Goal: Information Seeking & Learning: Understand process/instructions

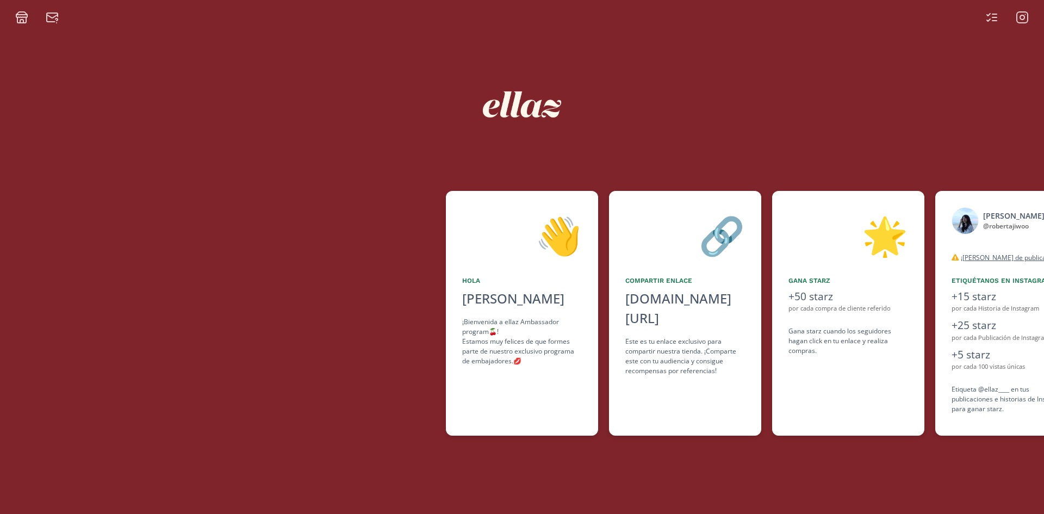
scroll to position [0, 519]
drag, startPoint x: 872, startPoint y: 316, endPoint x: 803, endPoint y: 323, distance: 69.4
click at [803, 323] on div "🌟 Gana starz +50 starz por cada compra de cliente referido Gana starz cuando lo…" at bounding box center [848, 313] width 152 height 245
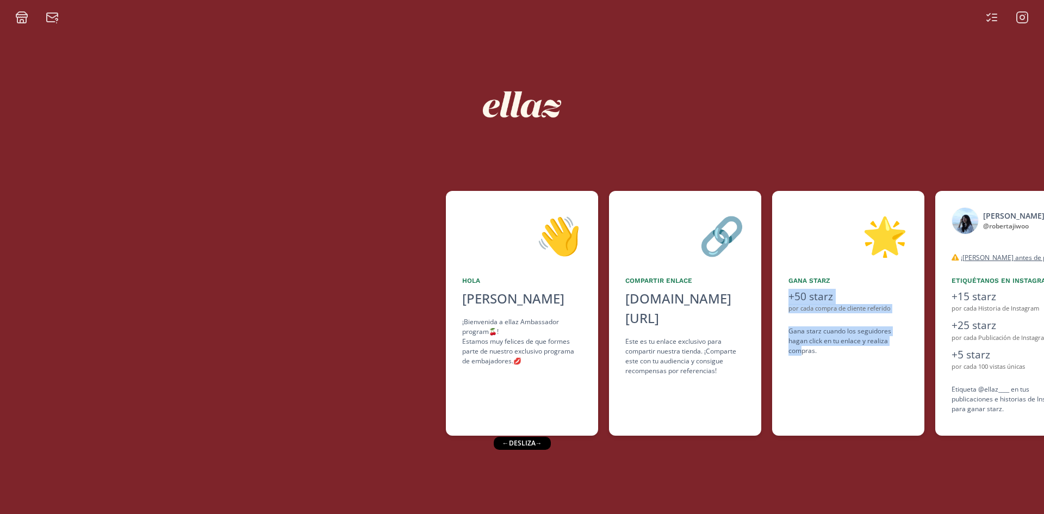
drag, startPoint x: 803, startPoint y: 355, endPoint x: 738, endPoint y: 358, distance: 65.4
click at [738, 358] on div "👋 Hola Roberta Kim ¡Bienvenida a ellaz Ambassador program🍒! Estamos muy felices…" at bounding box center [522, 313] width 1044 height 256
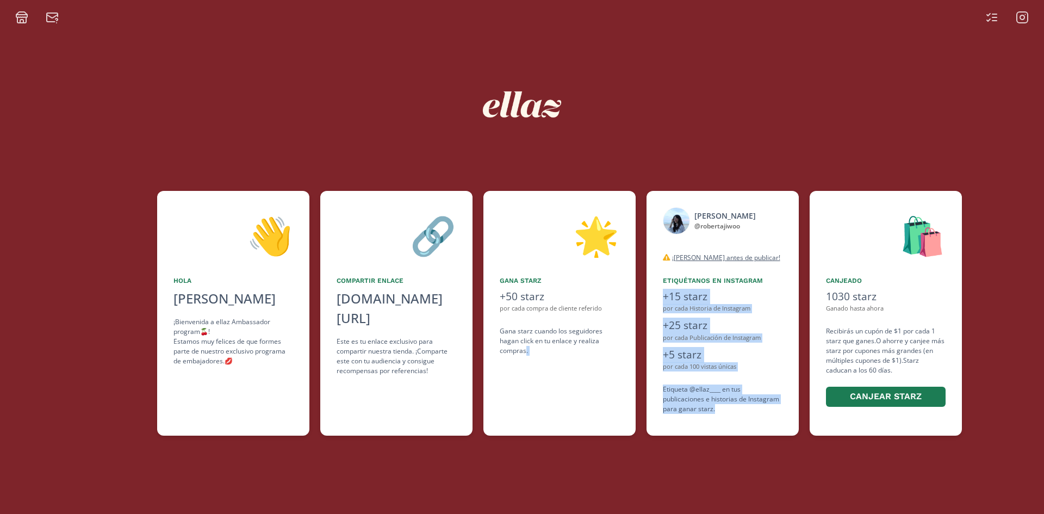
scroll to position [0, 300]
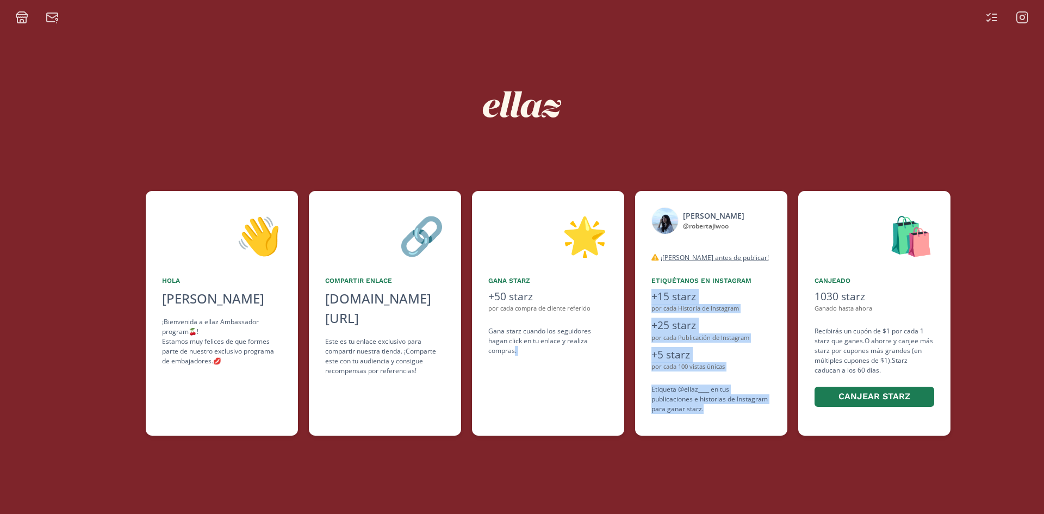
drag, startPoint x: 804, startPoint y: 387, endPoint x: 704, endPoint y: 407, distance: 102.2
click at [704, 407] on div "👋 Hola Roberta Kim ¡Bienvenida a ellaz Ambassador program🍒! Estamos muy felices…" at bounding box center [522, 313] width 1044 height 256
click at [987, 15] on icon at bounding box center [988, 15] width 3 height 2
